Goal: Transaction & Acquisition: Purchase product/service

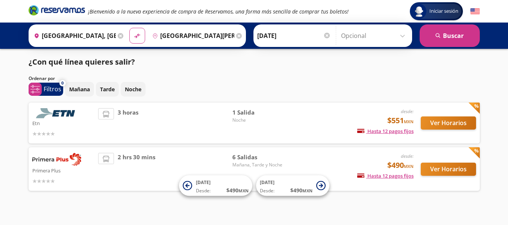
scroll to position [7, 0]
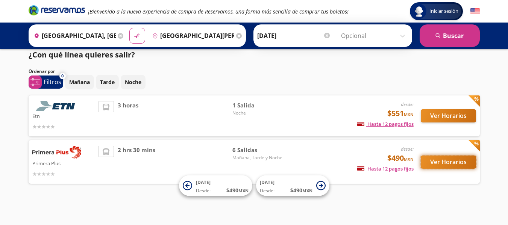
click at [443, 162] on button "Ver Horarios" at bounding box center [448, 162] width 55 height 13
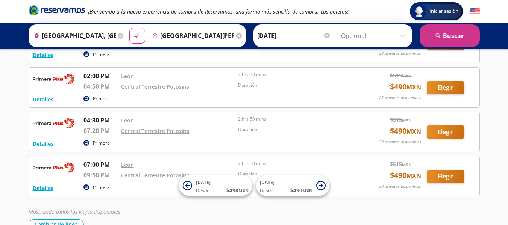
scroll to position [156, 0]
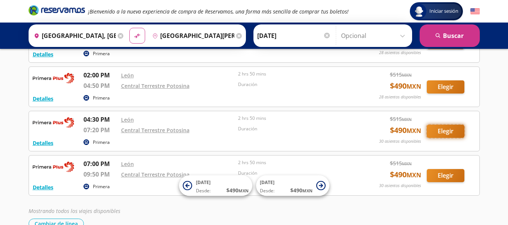
click at [436, 129] on button "Elegir" at bounding box center [446, 131] width 38 height 13
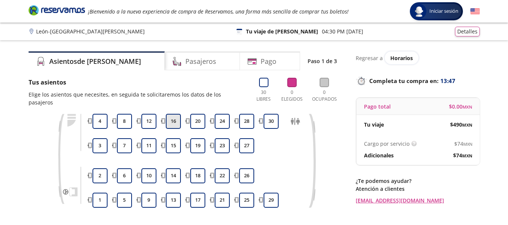
click at [172, 116] on button "16" at bounding box center [173, 121] width 15 height 15
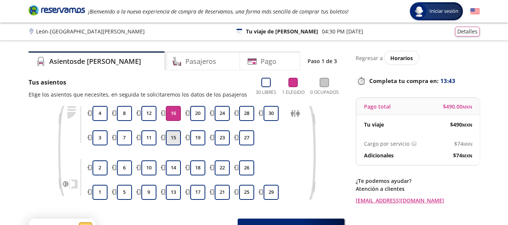
click at [177, 144] on button "15" at bounding box center [173, 137] width 15 height 15
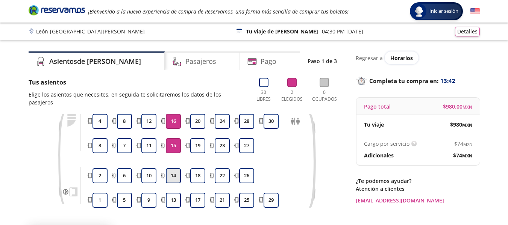
click at [178, 168] on button "14" at bounding box center [173, 175] width 15 height 15
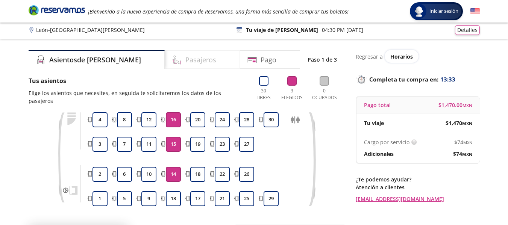
click at [185, 59] on h4 "Pasajeros" at bounding box center [200, 60] width 31 height 10
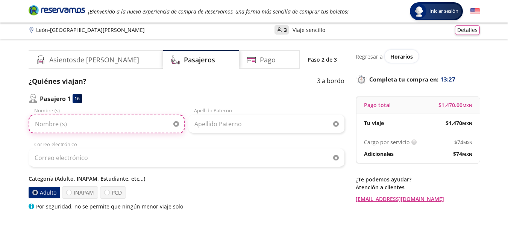
click at [94, 127] on input "Nombre (s)" at bounding box center [107, 124] width 156 height 19
type input "[PERSON_NAME]"
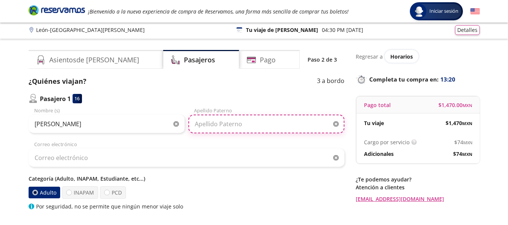
click at [213, 124] on input "Apellido Paterno" at bounding box center [266, 124] width 156 height 19
type input "[PERSON_NAME]"
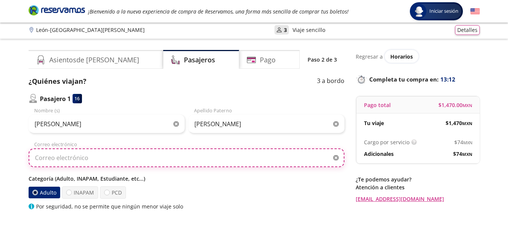
click at [175, 161] on input "Correo electrónico" at bounding box center [187, 157] width 316 height 19
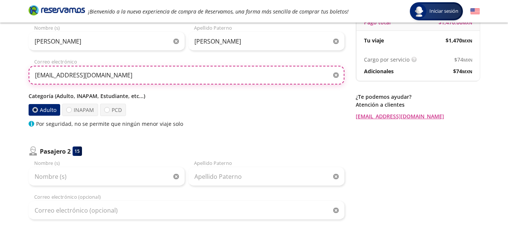
scroll to position [86, 0]
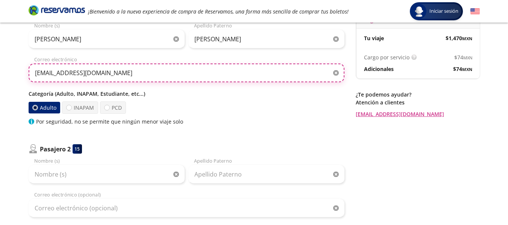
type input "[EMAIL_ADDRESS][DOMAIN_NAME]"
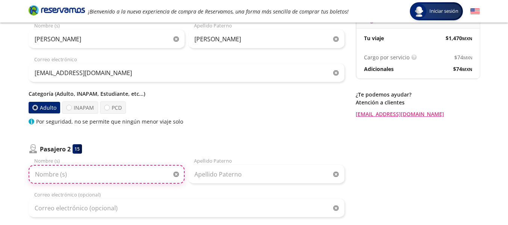
click at [85, 173] on input "Nombre (s)" at bounding box center [107, 174] width 156 height 19
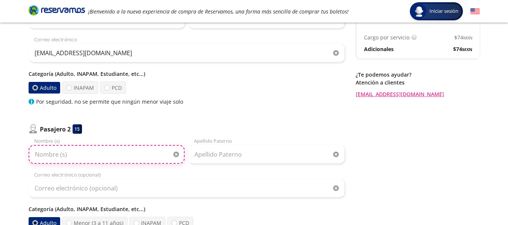
scroll to position [109, 0]
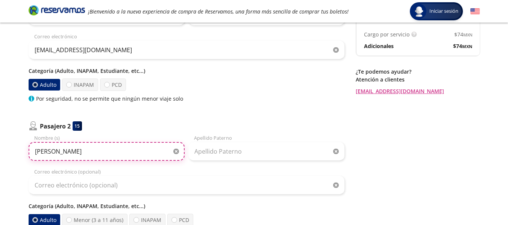
type input "[PERSON_NAME]"
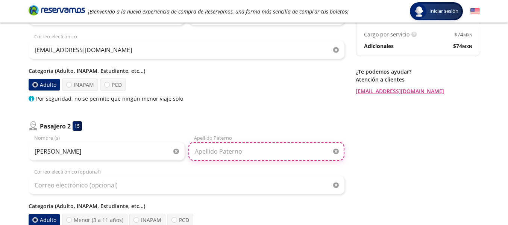
click at [270, 157] on input "Apellido Paterno" at bounding box center [266, 151] width 156 height 19
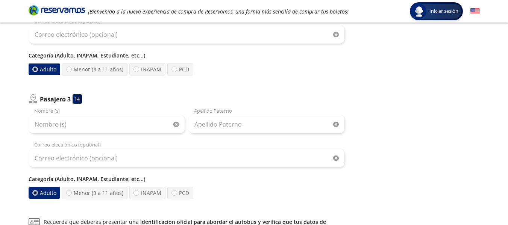
scroll to position [262, 0]
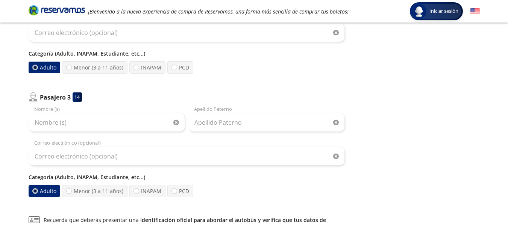
type input "[PERSON_NAME]"
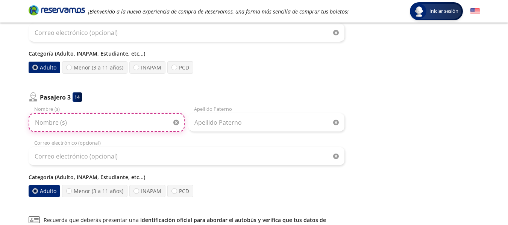
click at [118, 127] on input "Nombre (s)" at bounding box center [107, 122] width 156 height 19
type input "[PERSON_NAME]"
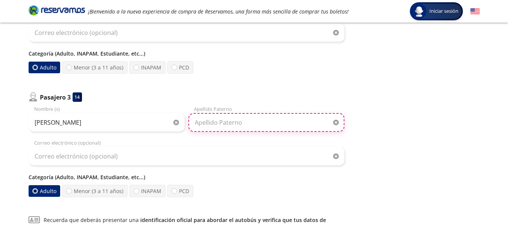
click at [224, 122] on input "Apellido Paterno" at bounding box center [266, 122] width 156 height 19
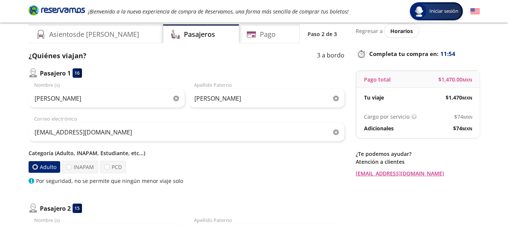
scroll to position [25, 0]
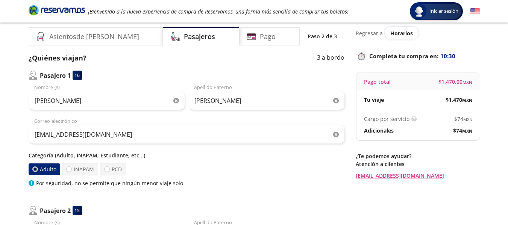
type input "[PERSON_NAME]"
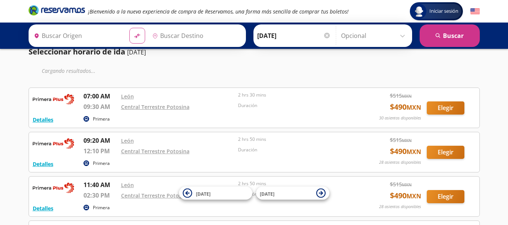
type input "[GEOGRAPHIC_DATA], [GEOGRAPHIC_DATA]"
type input "Central Terrestre Potosina, [GEOGRAPHIC_DATA][PERSON_NAME]"
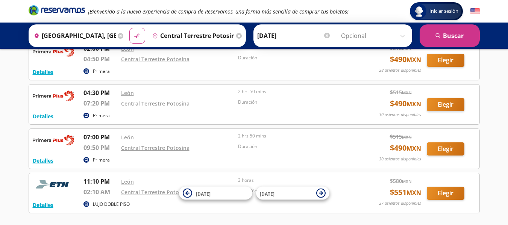
scroll to position [182, 0]
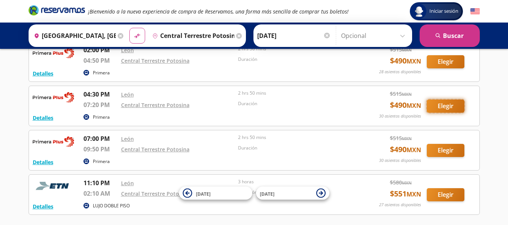
click at [452, 104] on button "Elegir" at bounding box center [446, 106] width 38 height 13
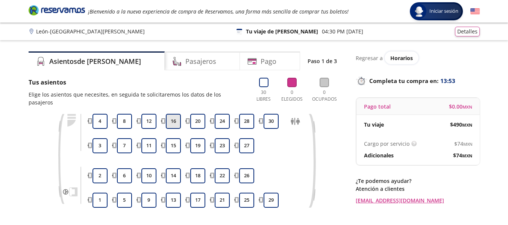
click at [177, 114] on button "16" at bounding box center [173, 121] width 15 height 15
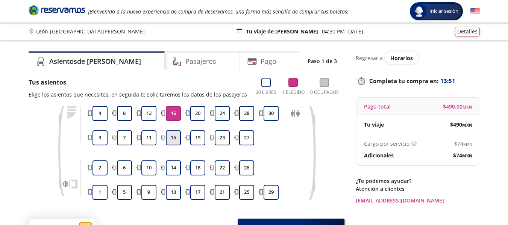
click at [174, 142] on button "15" at bounding box center [173, 137] width 15 height 15
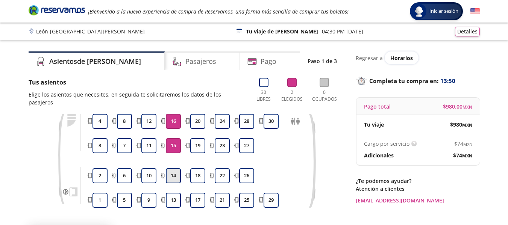
click at [177, 168] on button "14" at bounding box center [173, 175] width 15 height 15
click at [221, 65] on div "Pasajeros" at bounding box center [202, 60] width 75 height 19
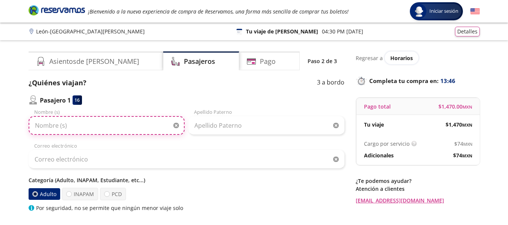
click at [137, 126] on input "Nombre (s)" at bounding box center [107, 125] width 156 height 19
type input "[PERSON_NAME]"
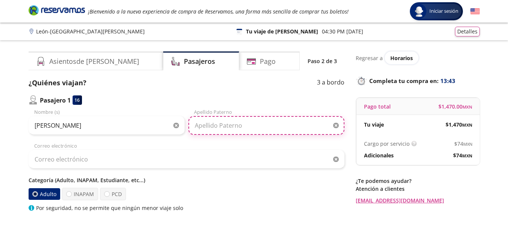
click at [225, 120] on input "Apellido Paterno" at bounding box center [266, 125] width 156 height 19
type input "[PERSON_NAME]"
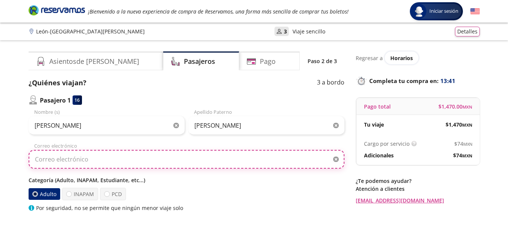
click at [115, 156] on input "Correo electrónico" at bounding box center [187, 159] width 316 height 19
type input "[EMAIL_ADDRESS][DOMAIN_NAME]"
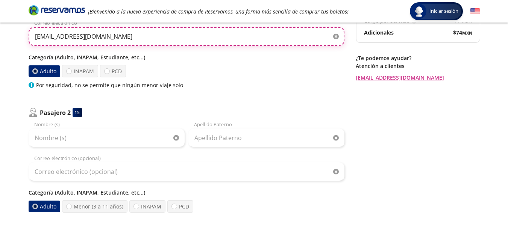
scroll to position [133, 0]
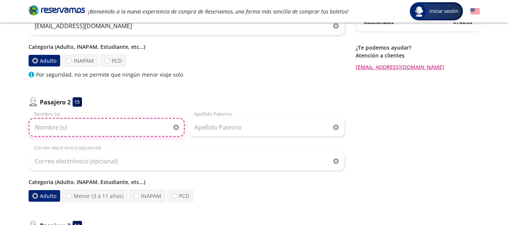
click at [123, 133] on input "Nombre (s)" at bounding box center [107, 127] width 156 height 19
type input "[PERSON_NAME]"
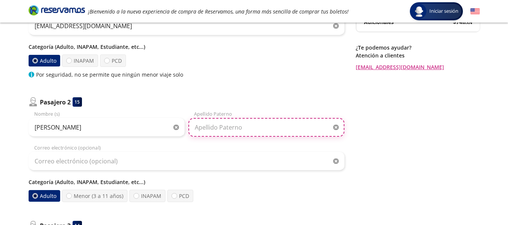
click at [220, 126] on input "Apellido Paterno" at bounding box center [266, 127] width 156 height 19
type input "[PERSON_NAME]"
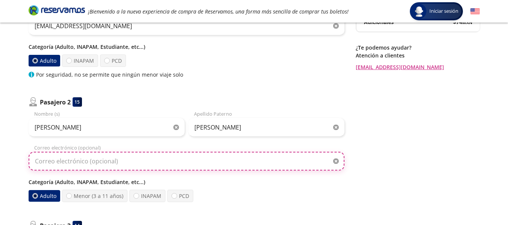
click at [183, 160] on input "Correo electrónico (opcional)" at bounding box center [187, 161] width 316 height 19
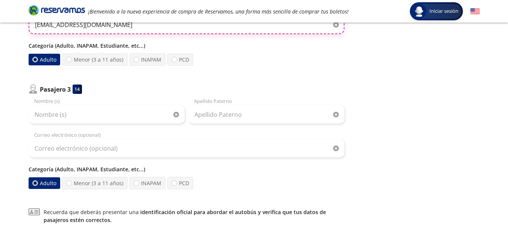
scroll to position [274, 0]
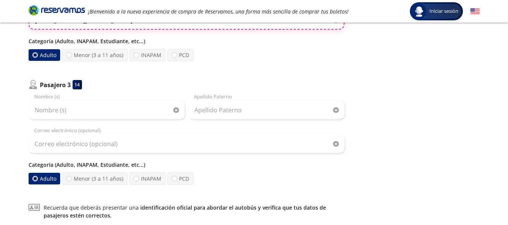
type input "[EMAIL_ADDRESS][DOMAIN_NAME]"
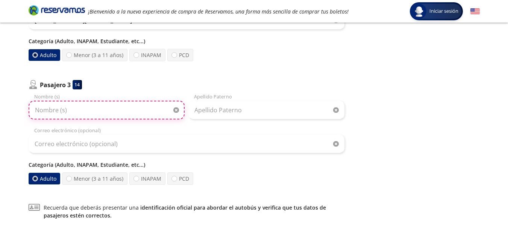
click at [158, 110] on input "Nombre (s)" at bounding box center [107, 110] width 156 height 19
type input "[PERSON_NAME]"
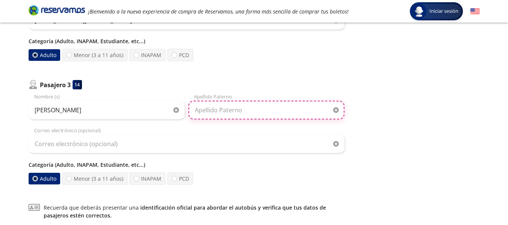
click at [241, 109] on input "Apellido Paterno" at bounding box center [266, 110] width 156 height 19
type input "[PERSON_NAME]"
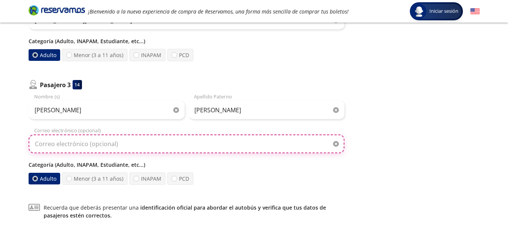
click at [133, 141] on input "Correo electrónico (opcional)" at bounding box center [187, 144] width 316 height 19
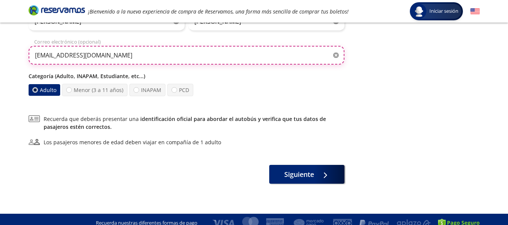
scroll to position [364, 0]
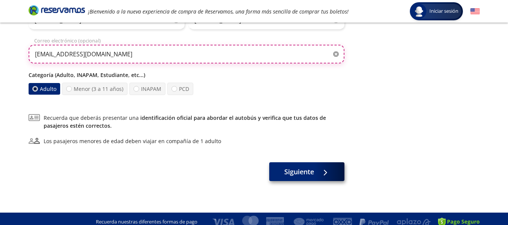
type input "[EMAIL_ADDRESS][DOMAIN_NAME]"
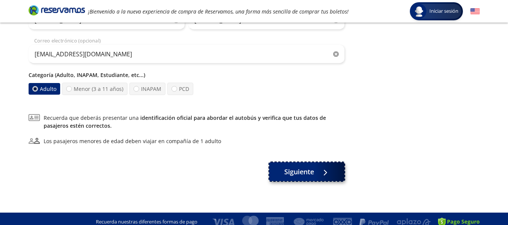
click at [314, 173] on button "Siguiente" at bounding box center [306, 171] width 75 height 19
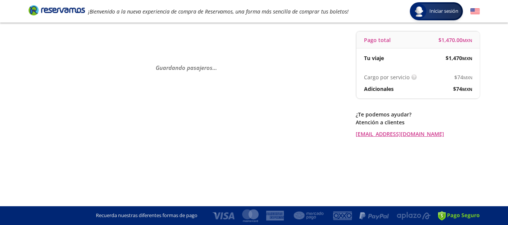
scroll to position [0, 0]
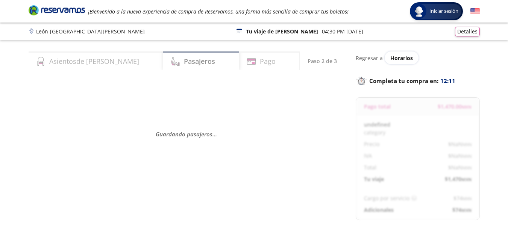
select select "MX"
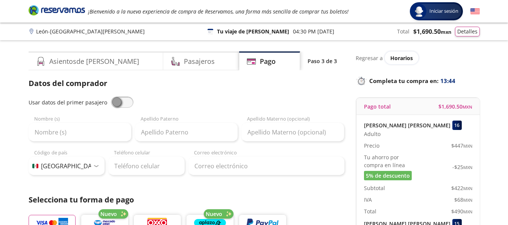
click at [123, 103] on span at bounding box center [122, 102] width 23 height 11
click at [111, 97] on input "checkbox" at bounding box center [111, 97] width 0 height 0
type input "[PERSON_NAME]"
type input "[EMAIL_ADDRESS][DOMAIN_NAME]"
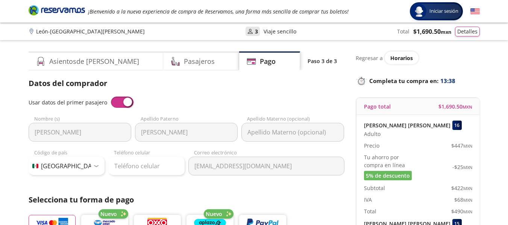
click at [114, 100] on span at bounding box center [122, 102] width 23 height 11
click at [111, 97] on input "checkbox" at bounding box center [111, 97] width 0 height 0
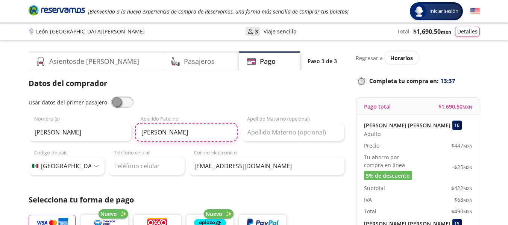
click at [195, 135] on input "[PERSON_NAME]" at bounding box center [186, 132] width 103 height 19
click at [204, 135] on input "[PERSON_NAME]" at bounding box center [186, 132] width 103 height 19
type input "[PERSON_NAME]"
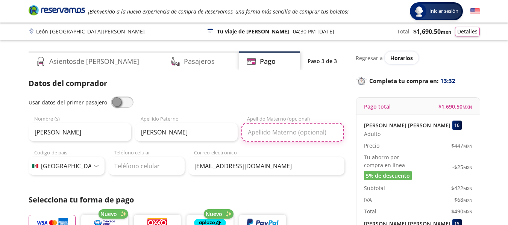
click at [288, 135] on input "Apellido Materno (opcional)" at bounding box center [292, 132] width 103 height 19
type input "[PERSON_NAME]"
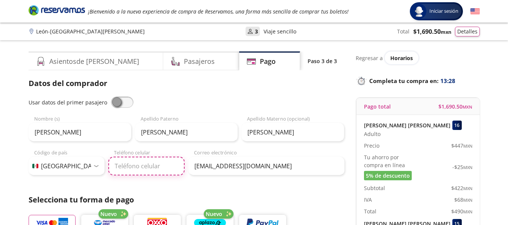
click at [161, 174] on input "Teléfono celular" at bounding box center [146, 166] width 76 height 19
type input "1"
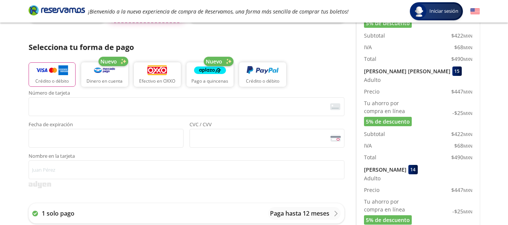
scroll to position [154, 0]
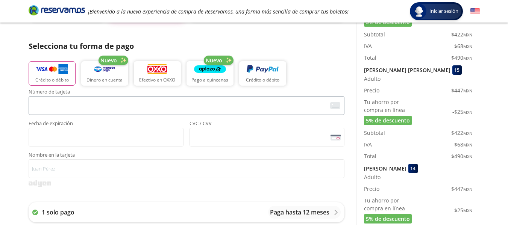
type input "481 146 7680"
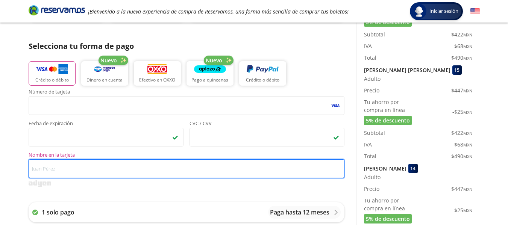
click at [150, 167] on input "Nombre en la tarjeta" at bounding box center [187, 168] width 316 height 19
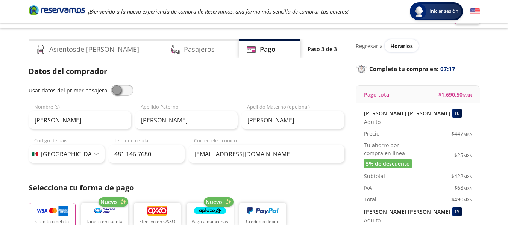
scroll to position [0, 0]
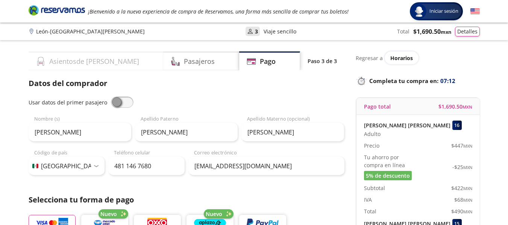
type input "[PERSON_NAME] [PERSON_NAME]"
click at [108, 65] on div "Asientos de [PERSON_NAME]" at bounding box center [96, 60] width 135 height 19
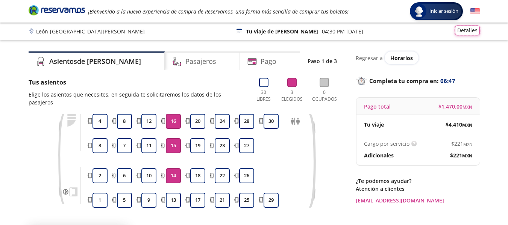
click at [464, 31] on button "Detalles" at bounding box center [467, 31] width 25 height 10
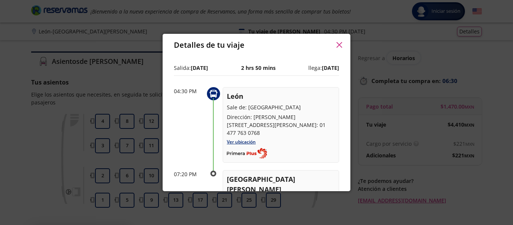
click at [335, 44] on button "button" at bounding box center [339, 44] width 11 height 11
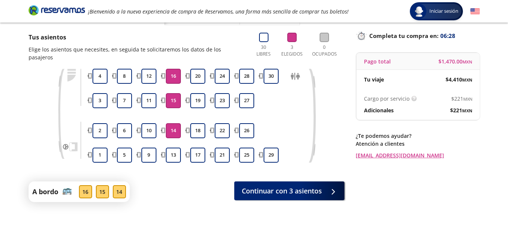
scroll to position [67, 0]
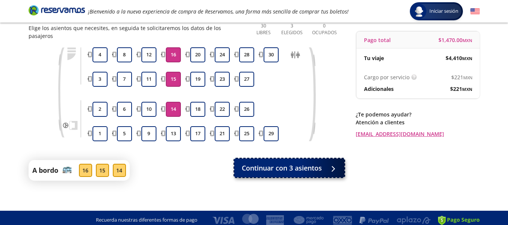
click at [289, 163] on span "Continuar con 3 asientos" at bounding box center [282, 168] width 80 height 10
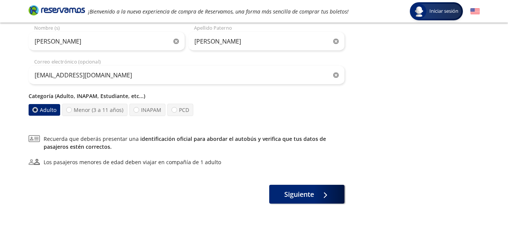
scroll to position [354, 0]
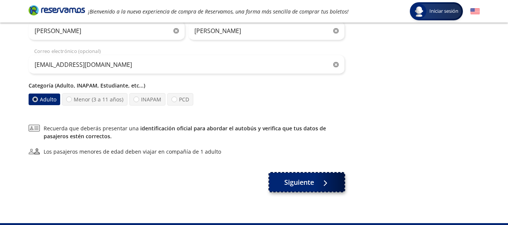
click at [287, 191] on button "Siguiente" at bounding box center [306, 182] width 75 height 19
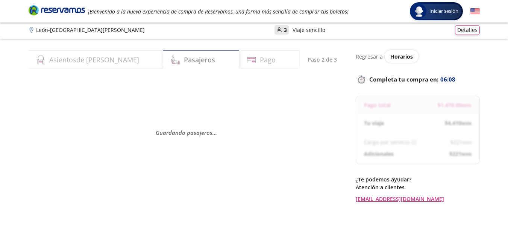
scroll to position [0, 0]
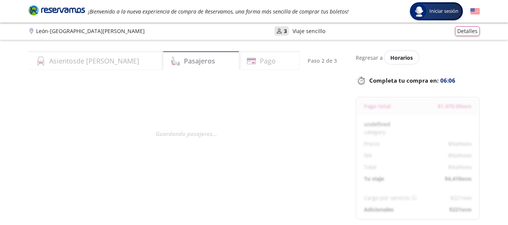
select select "MX"
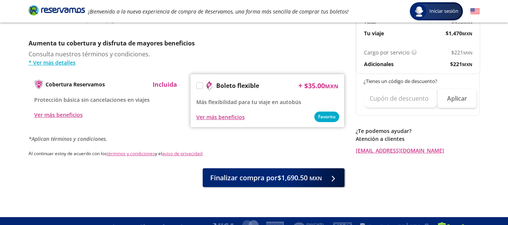
scroll to position [392, 0]
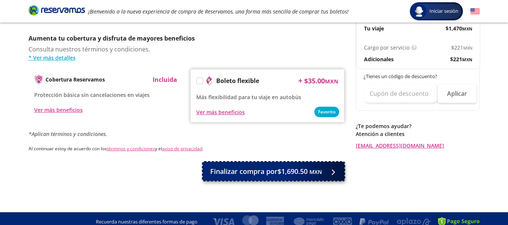
click at [300, 172] on button "Finalizar compra por $1,690.50 MXN" at bounding box center [274, 171] width 142 height 19
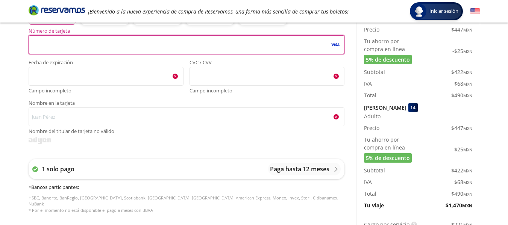
scroll to position [210, 0]
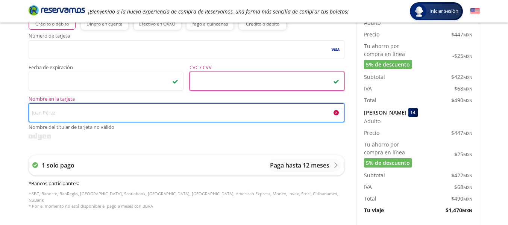
click at [106, 109] on input "Nombre en la tarjeta Nombre del titular de tarjeta no válido" at bounding box center [187, 112] width 316 height 19
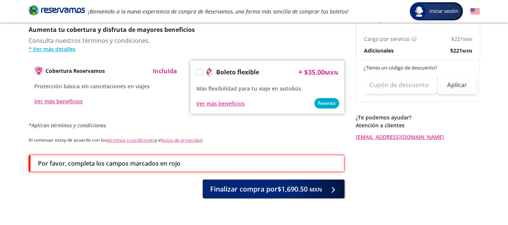
scroll to position [406, 0]
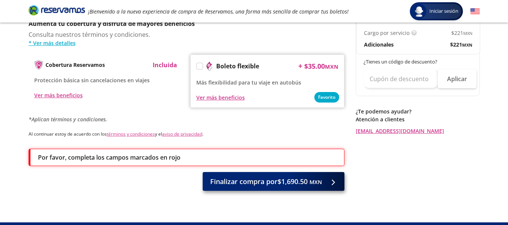
type input "[PERSON_NAME] [PERSON_NAME]"
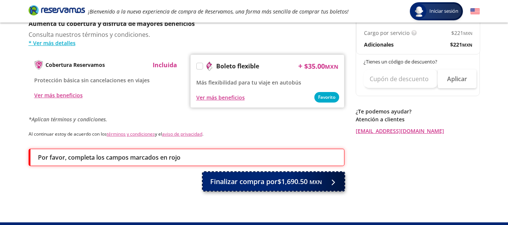
click at [285, 182] on button "Finalizar compra por $1,690.50 MXN" at bounding box center [274, 181] width 142 height 19
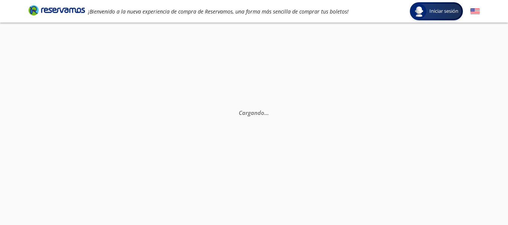
scroll to position [0, 0]
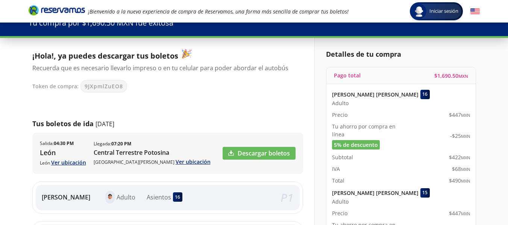
scroll to position [29, 0]
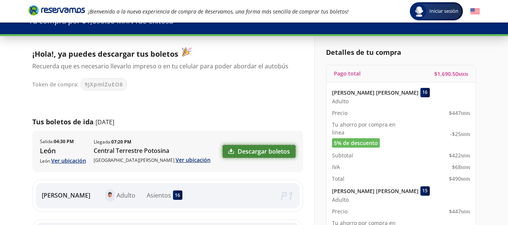
click at [267, 157] on link "Descargar boletos" at bounding box center [259, 151] width 73 height 13
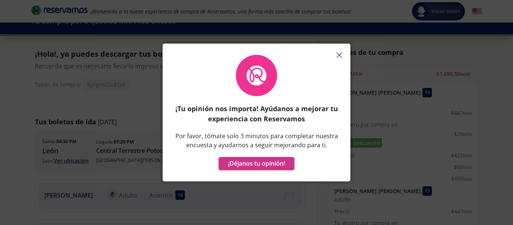
click at [340, 56] on line "button" at bounding box center [339, 55] width 5 height 5
